Goal: Information Seeking & Learning: Learn about a topic

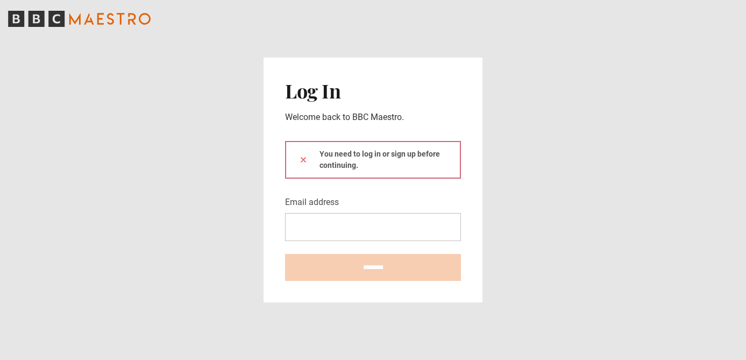
click at [405, 224] on input "Email address" at bounding box center [373, 227] width 176 height 28
type input "**********"
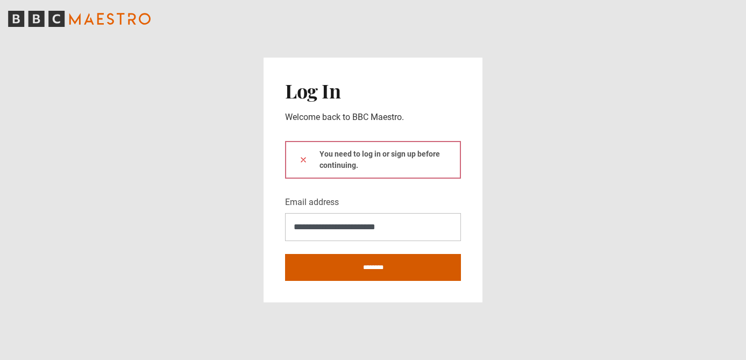
click at [376, 265] on input "********" at bounding box center [373, 267] width 176 height 27
type input "**********"
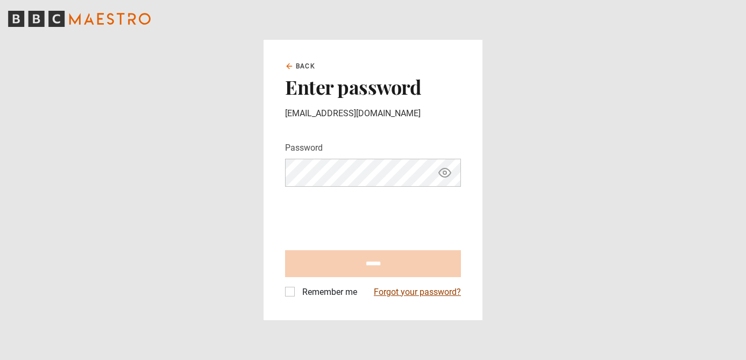
click at [389, 289] on link "Forgot your password?" at bounding box center [417, 292] width 87 height 13
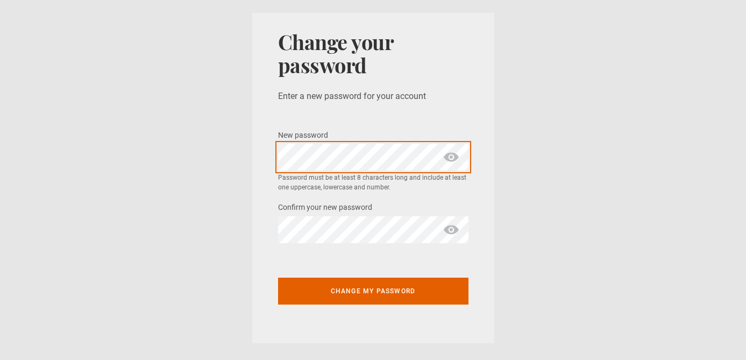
click at [238, 155] on section "Change your password Enter a new password for your account New password * Passw…" at bounding box center [373, 178] width 746 height 356
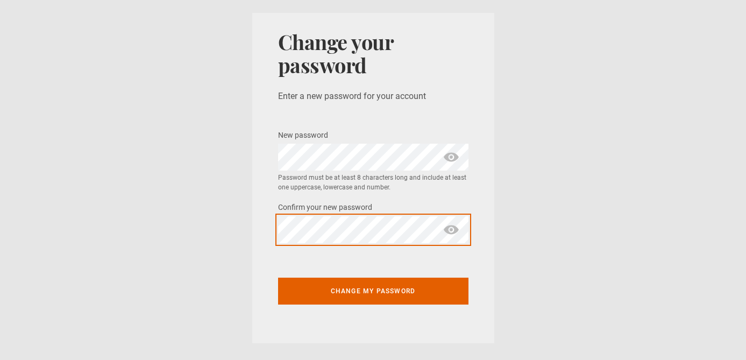
click at [268, 225] on div "Change your password Enter a new password for your account New password * Passw…" at bounding box center [373, 178] width 242 height 330
click at [278, 277] on button "Change my password" at bounding box center [373, 290] width 190 height 27
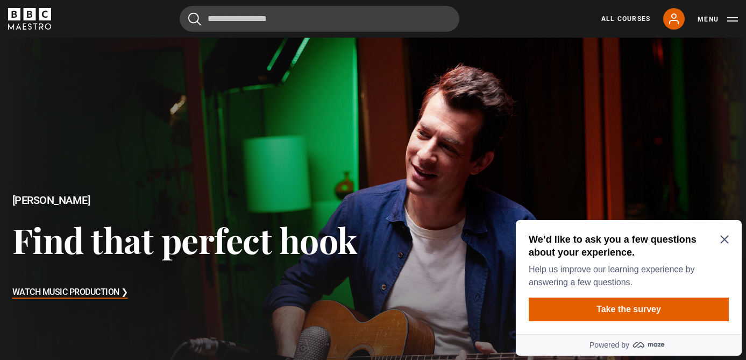
click at [728, 241] on icon "Close Maze Prompt" at bounding box center [724, 239] width 9 height 9
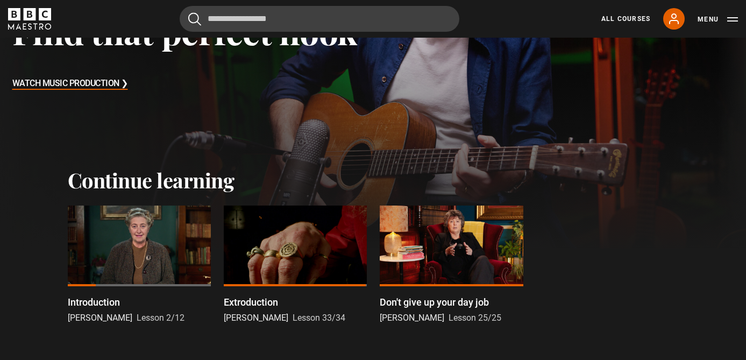
scroll to position [196, 0]
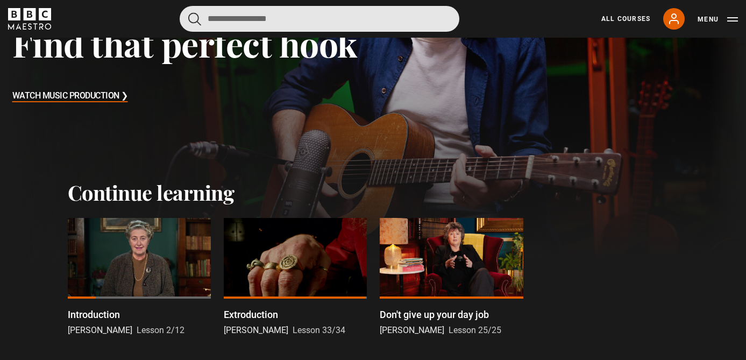
click at [276, 17] on input "Search" at bounding box center [320, 19] width 280 height 26
type input "*******"
click at [188, 12] on button "submit" at bounding box center [194, 18] width 13 height 13
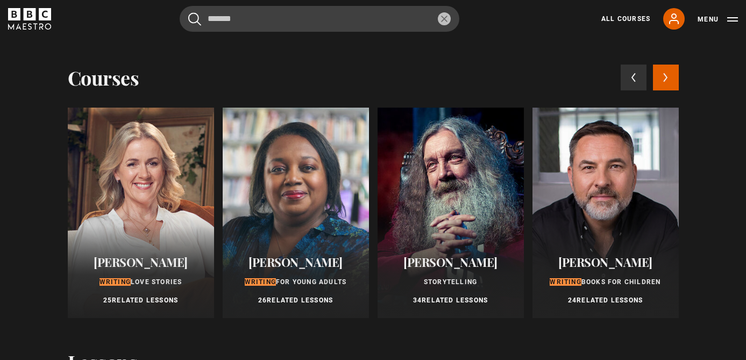
scroll to position [0, 0]
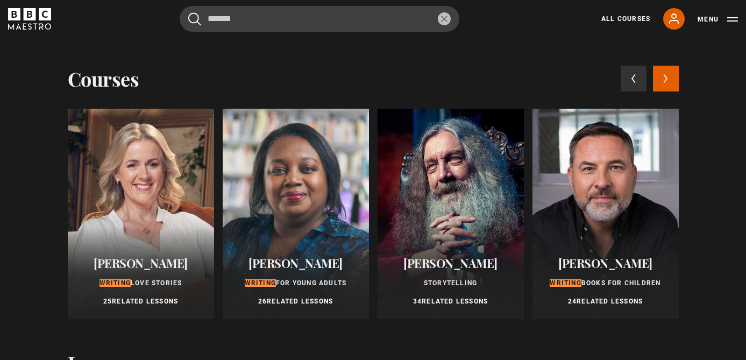
click at [667, 83] on button "Next courses" at bounding box center [666, 79] width 26 height 26
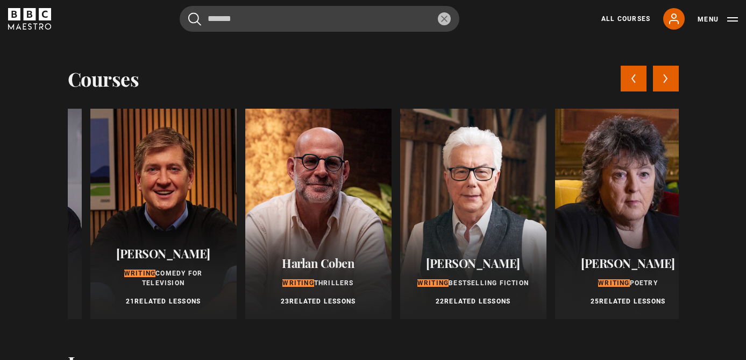
scroll to position [0, 620]
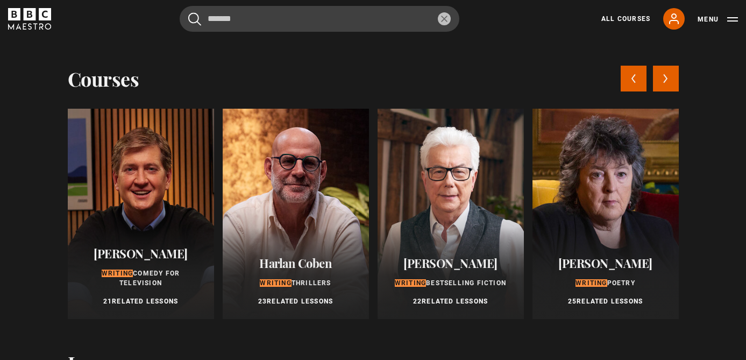
click at [335, 236] on div at bounding box center [296, 214] width 146 height 210
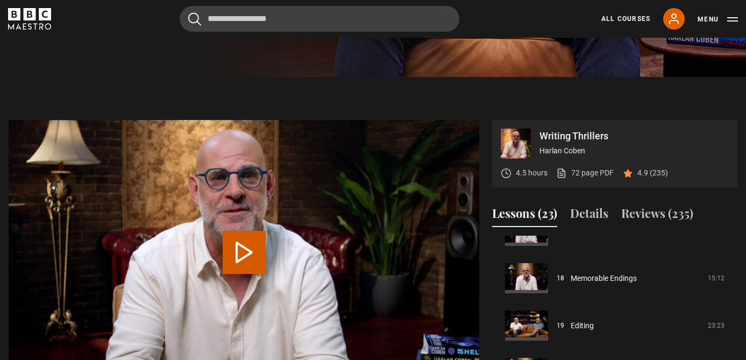
scroll to position [368, 0]
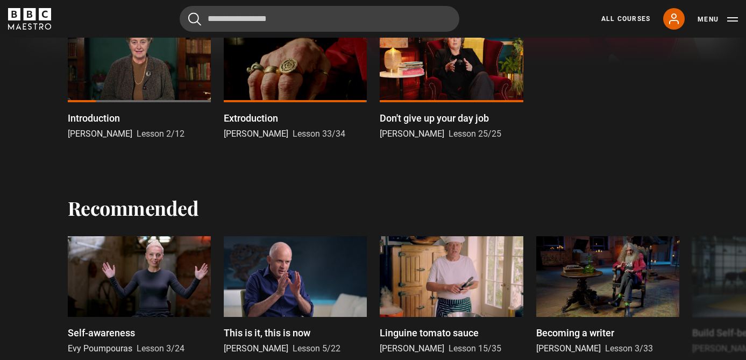
scroll to position [395, 0]
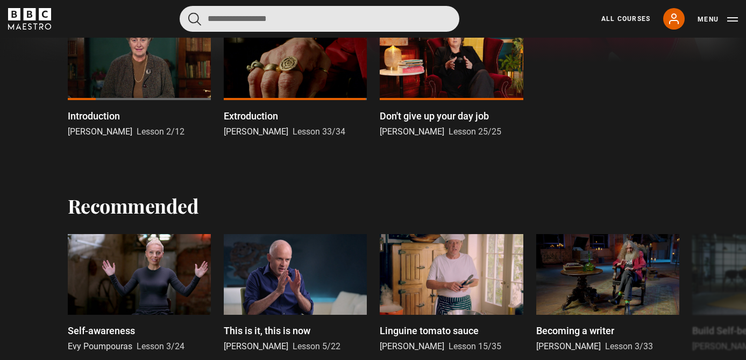
click at [282, 24] on input "Search" at bounding box center [320, 19] width 280 height 26
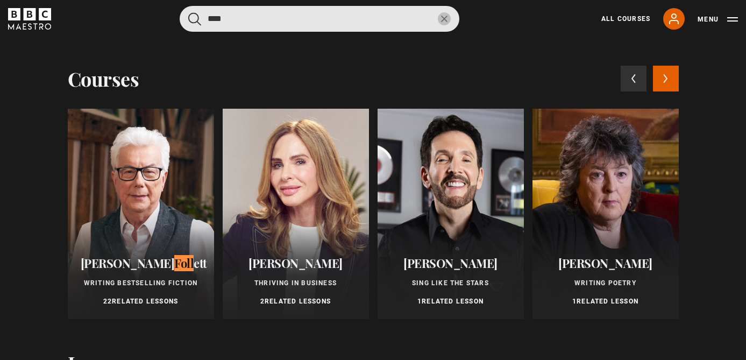
type input "****"
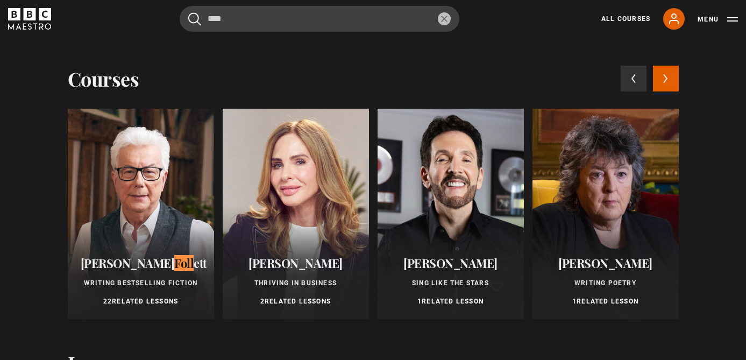
click at [180, 233] on div at bounding box center [141, 214] width 146 height 210
click at [147, 291] on div "Ken Foll ett Writing Bestselling Fiction 22 Related Lessons" at bounding box center [141, 281] width 146 height 75
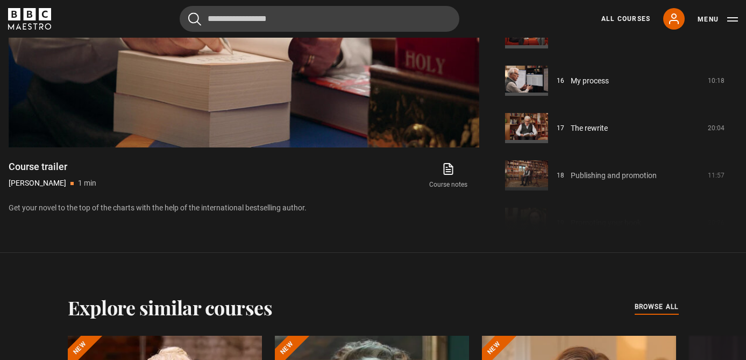
scroll to position [673, 0]
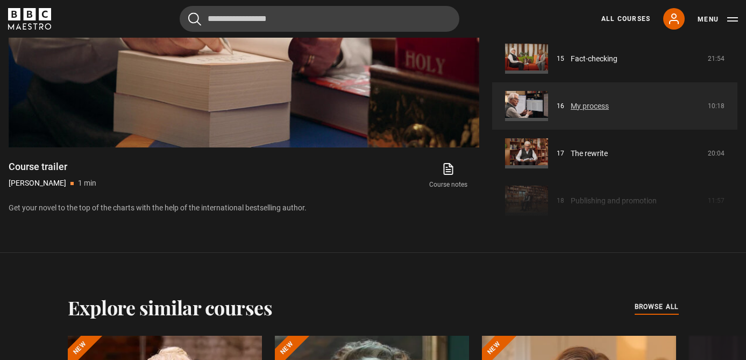
click at [578, 107] on link "My process" at bounding box center [590, 106] width 38 height 11
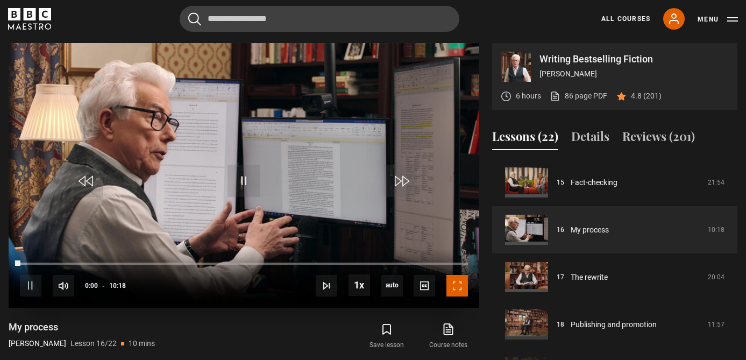
click at [459, 290] on span "Video Player" at bounding box center [457, 286] width 22 height 22
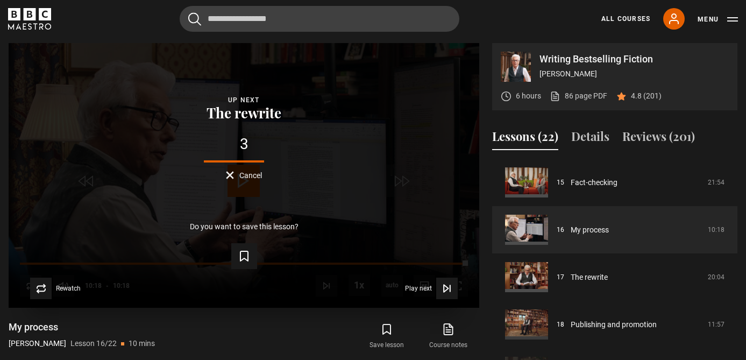
click at [245, 182] on div "Lesson Completed Up next The rewrite 3 Cancel Do you want to save this lesson? …" at bounding box center [244, 175] width 471 height 265
click at [244, 178] on span "Cancel" at bounding box center [250, 176] width 23 height 8
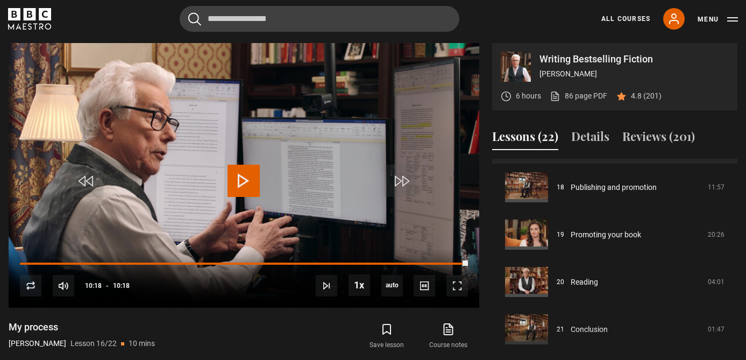
scroll to position [856, 0]
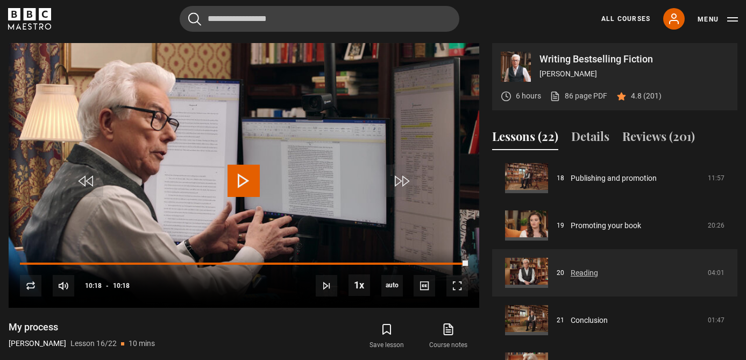
click at [571, 267] on link "Reading" at bounding box center [584, 272] width 27 height 11
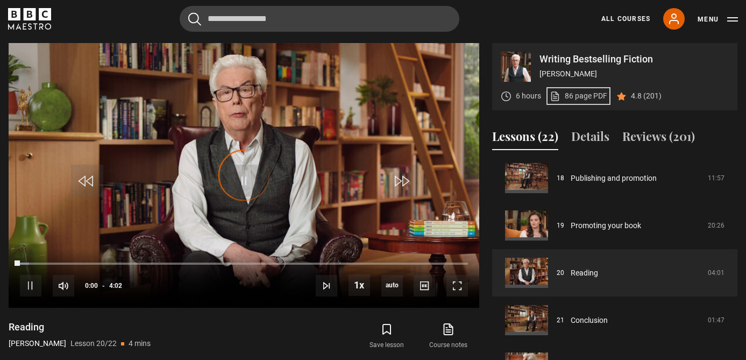
click at [586, 94] on link "86 page PDF (opens in new tab)" at bounding box center [579, 95] width 58 height 11
click at [459, 278] on span "Video Player" at bounding box center [457, 286] width 22 height 22
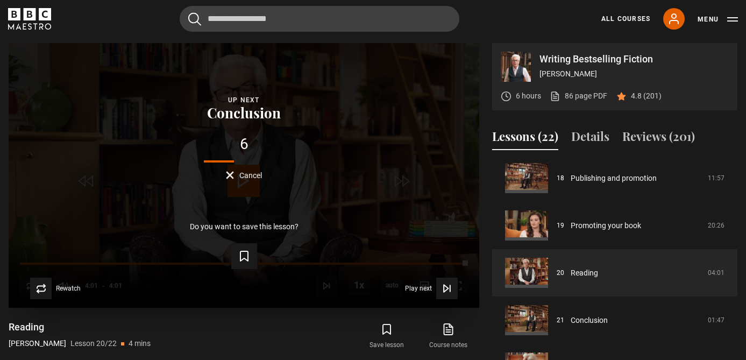
click at [239, 176] on span "Cancel" at bounding box center [250, 176] width 23 height 8
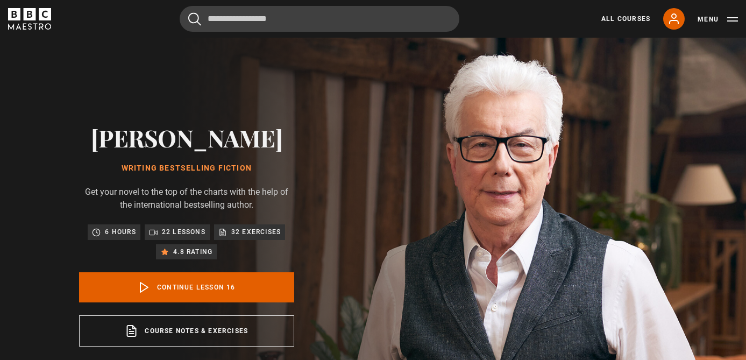
scroll to position [710, 0]
click at [711, 16] on button "Menu" at bounding box center [717, 19] width 40 height 11
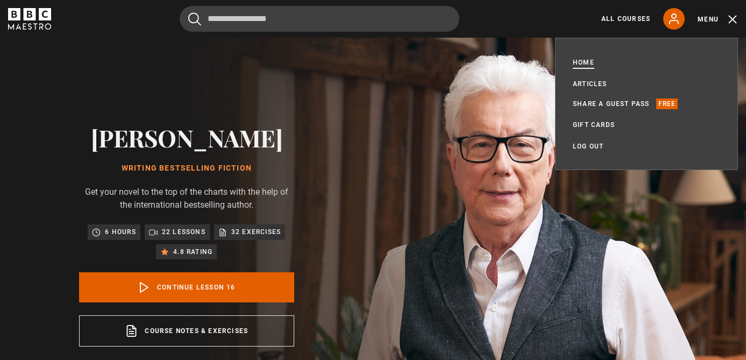
click at [581, 62] on link "Home" at bounding box center [584, 62] width 22 height 11
click at [579, 59] on link "Home" at bounding box center [584, 62] width 22 height 11
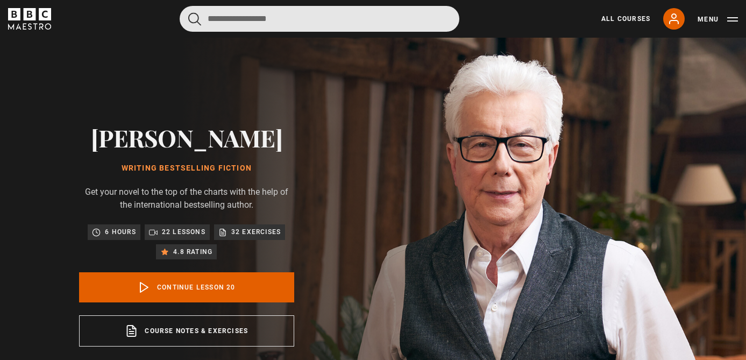
click at [339, 17] on input "Search" at bounding box center [320, 19] width 280 height 26
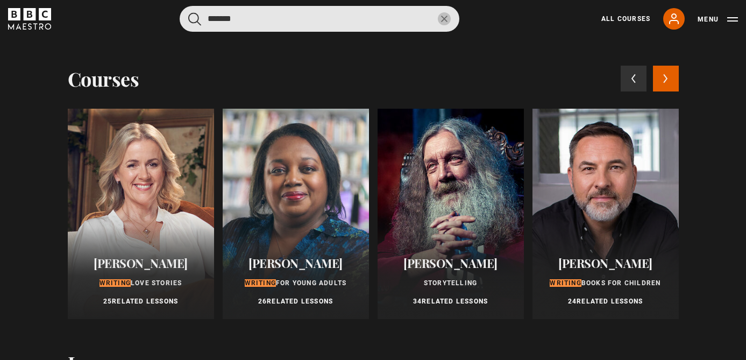
type input "*******"
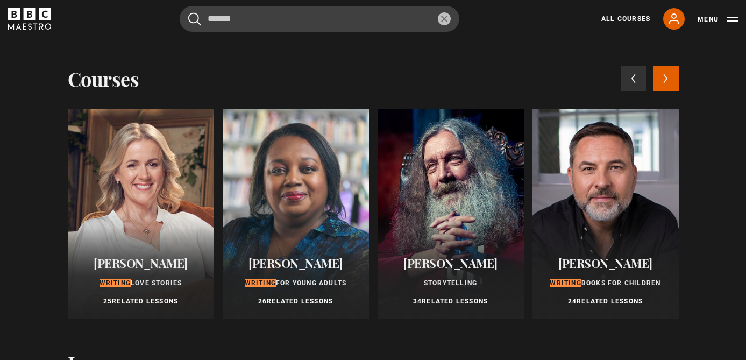
click at [665, 87] on button "Next courses" at bounding box center [666, 79] width 26 height 26
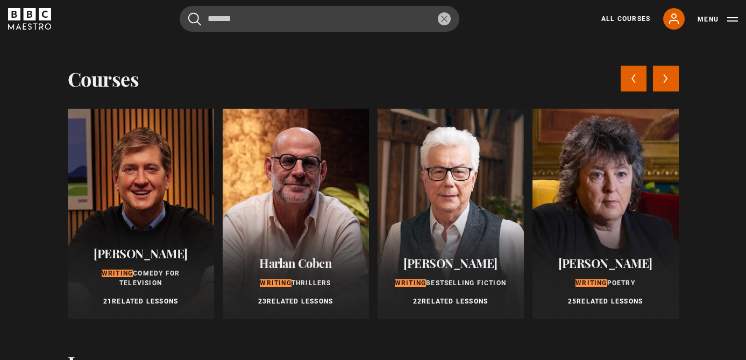
click at [665, 87] on button "Next courses" at bounding box center [666, 79] width 26 height 26
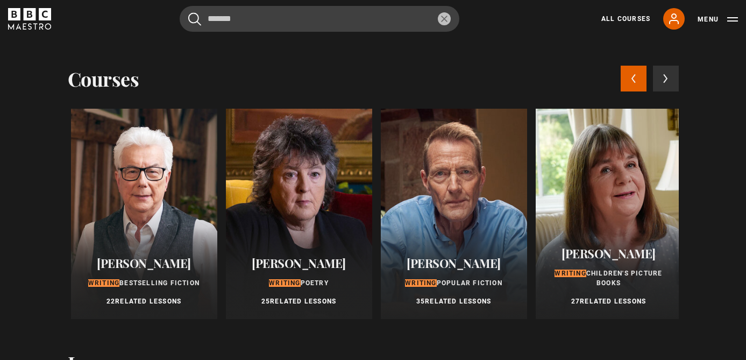
scroll to position [0, 929]
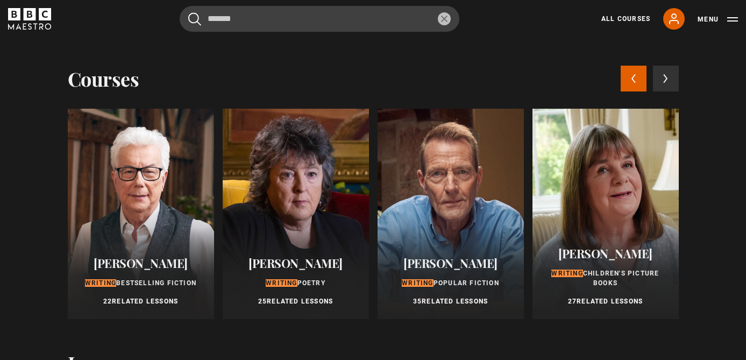
click at [472, 207] on div at bounding box center [451, 214] width 146 height 210
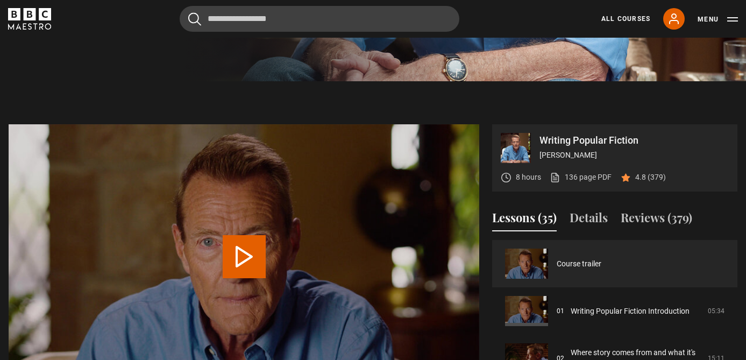
scroll to position [11, 0]
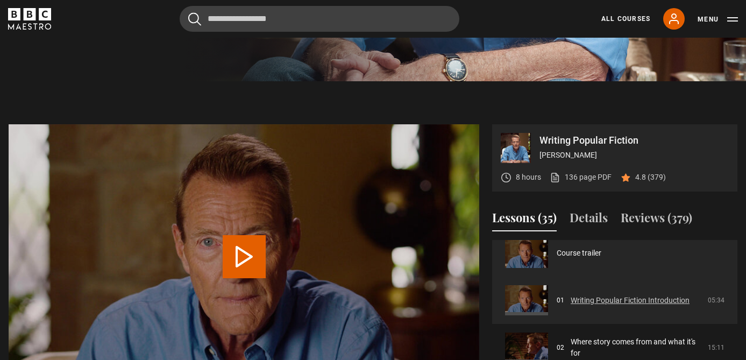
click at [589, 297] on link "Writing Popular Fiction Introduction" at bounding box center [630, 300] width 119 height 11
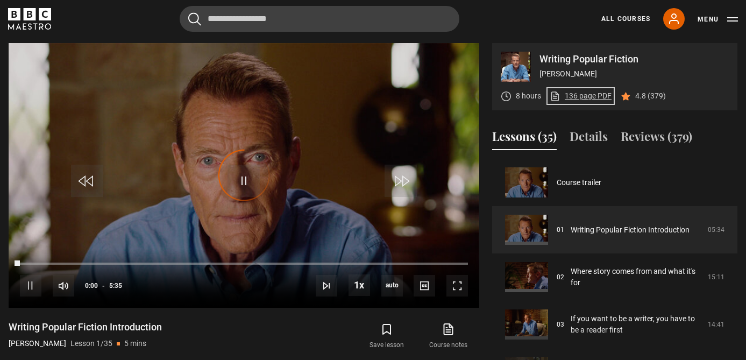
click at [592, 92] on link "136 page PDF (opens in new tab)" at bounding box center [581, 95] width 62 height 11
click at [463, 289] on span "Video Player" at bounding box center [457, 286] width 22 height 22
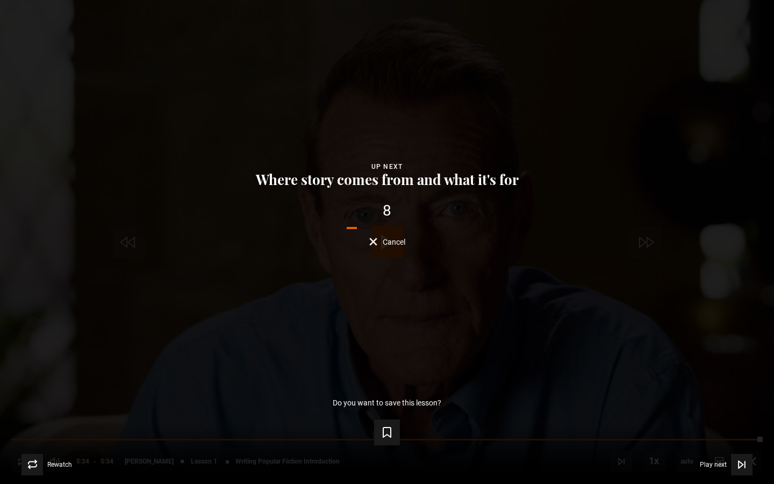
click at [389, 239] on span "Cancel" at bounding box center [394, 242] width 23 height 8
